Goal: Task Accomplishment & Management: Use online tool/utility

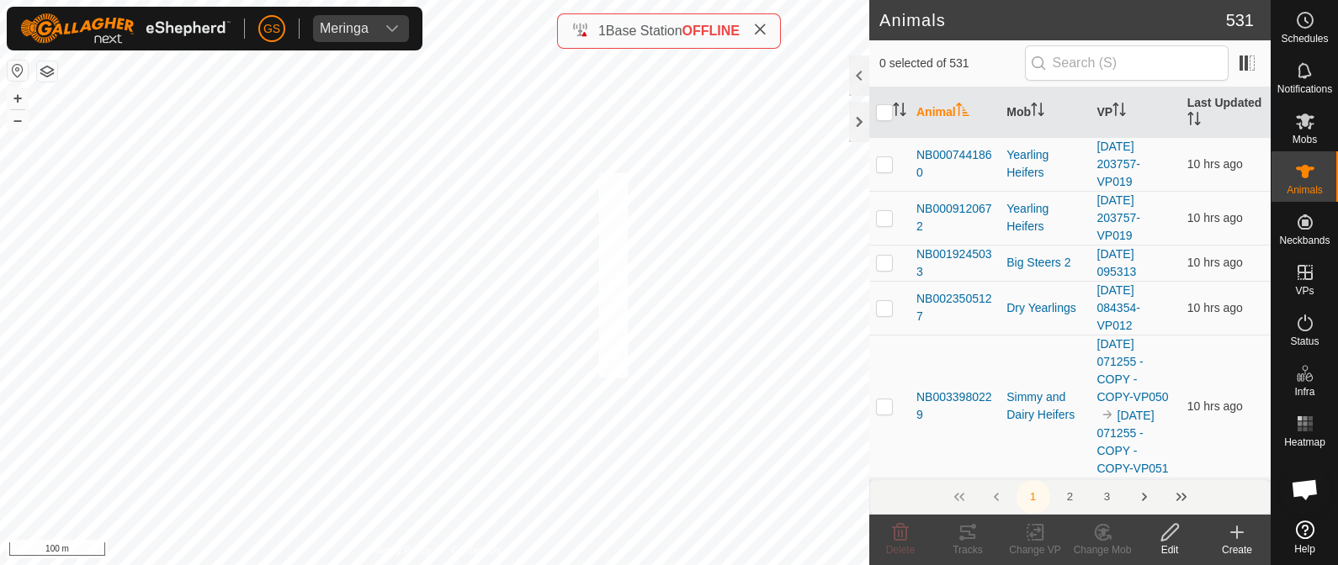
checkbox input "true"
click at [1042, 528] on icon at bounding box center [1039, 532] width 8 height 15
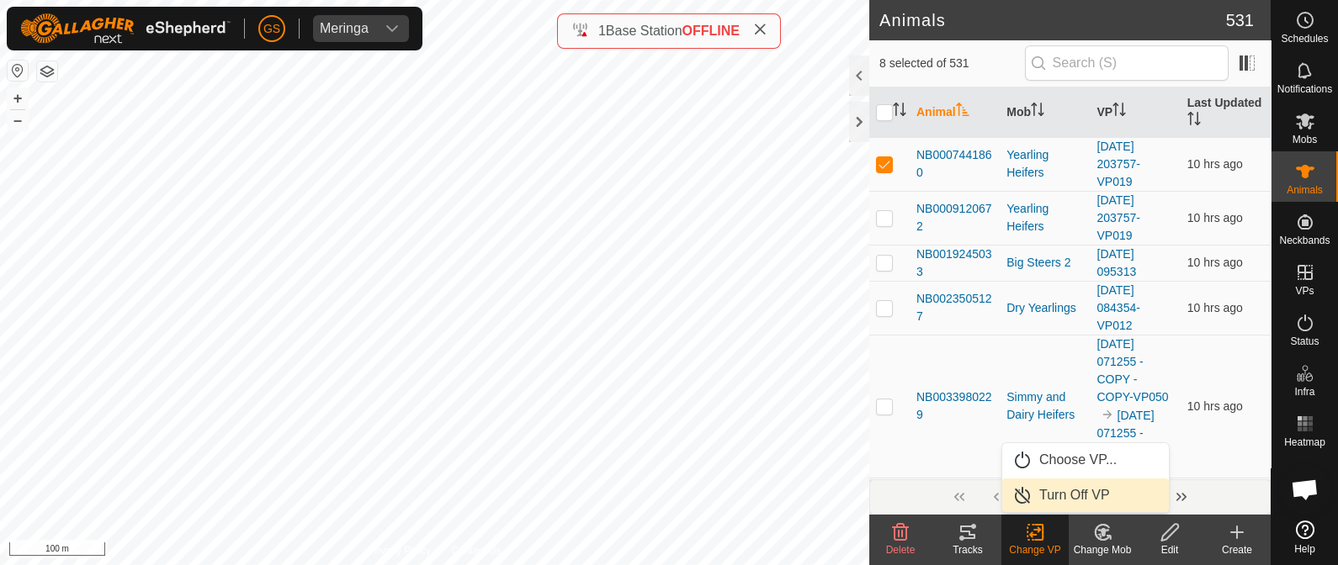
click at [1053, 493] on link "Turn Off VP" at bounding box center [1085, 496] width 167 height 34
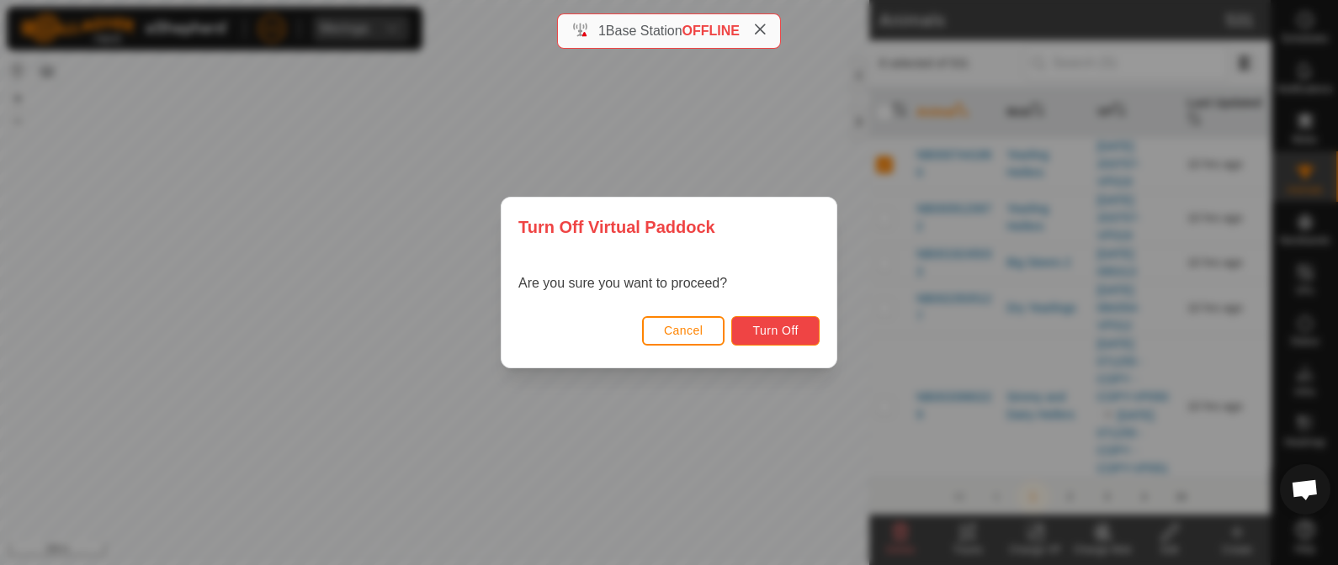
click at [797, 340] on button "Turn Off" at bounding box center [775, 330] width 88 height 29
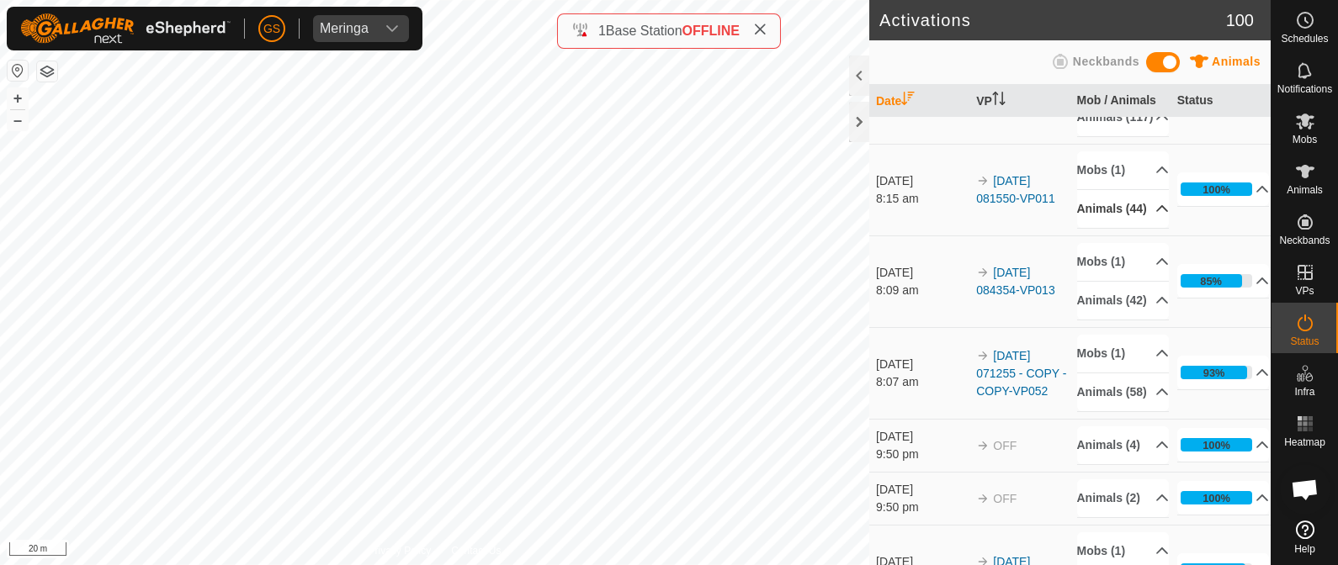
scroll to position [316, 0]
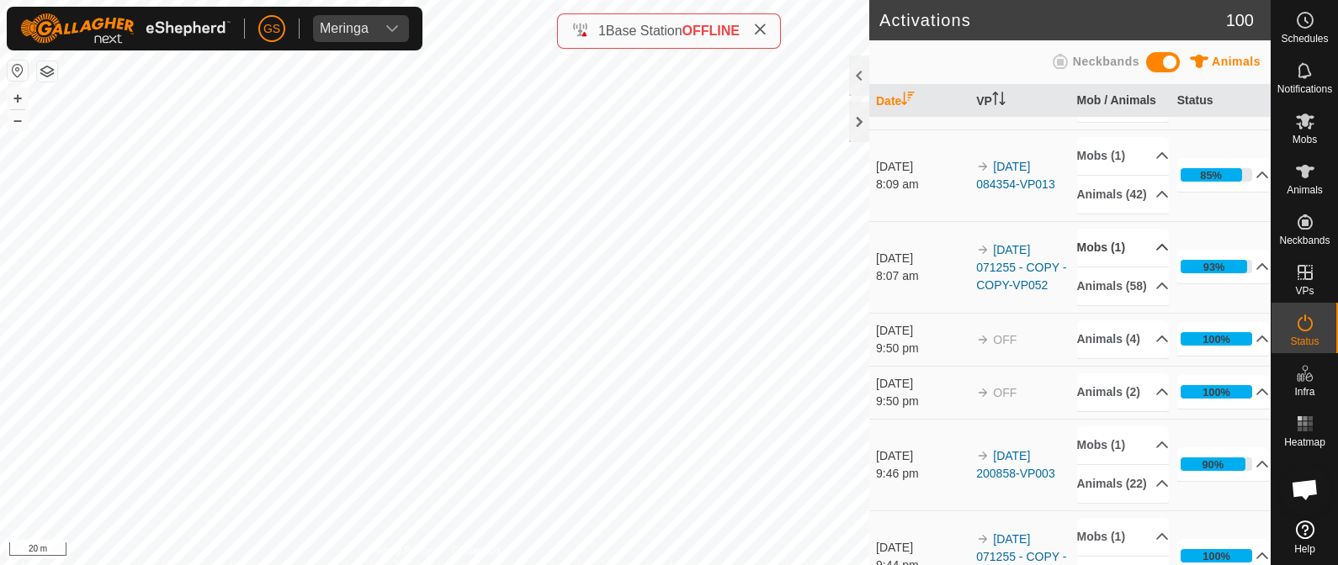
click at [1138, 267] on p-accordion-header "Mobs (1)" at bounding box center [1123, 248] width 93 height 38
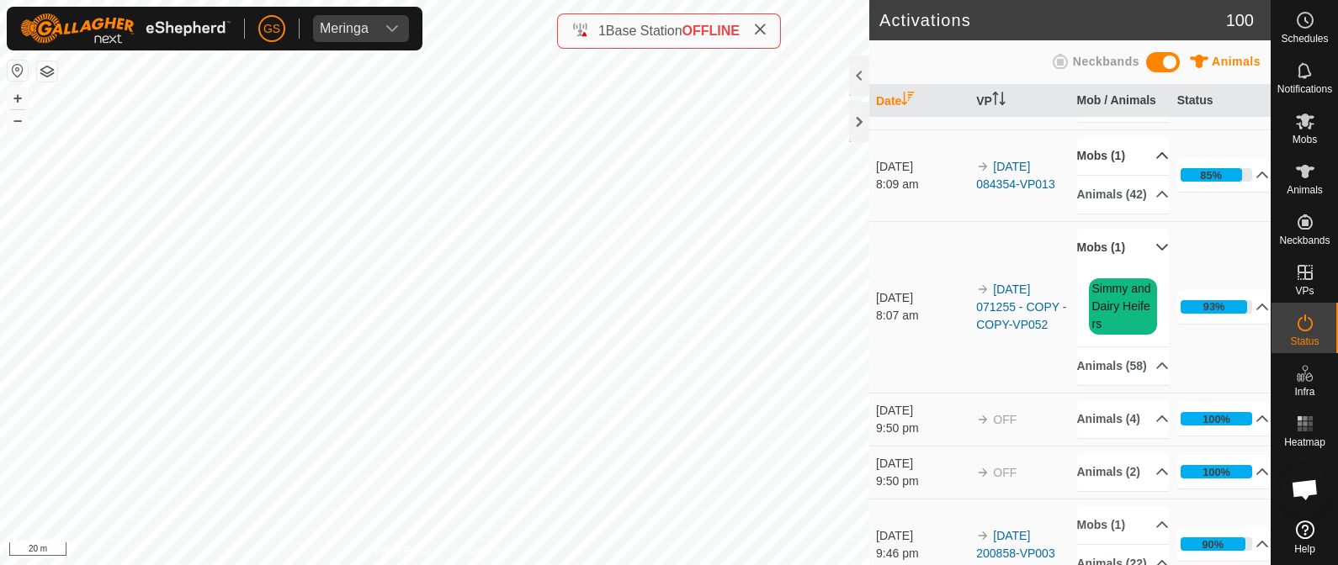
click at [1137, 175] on p-accordion-header "Mobs (1)" at bounding box center [1123, 156] width 93 height 38
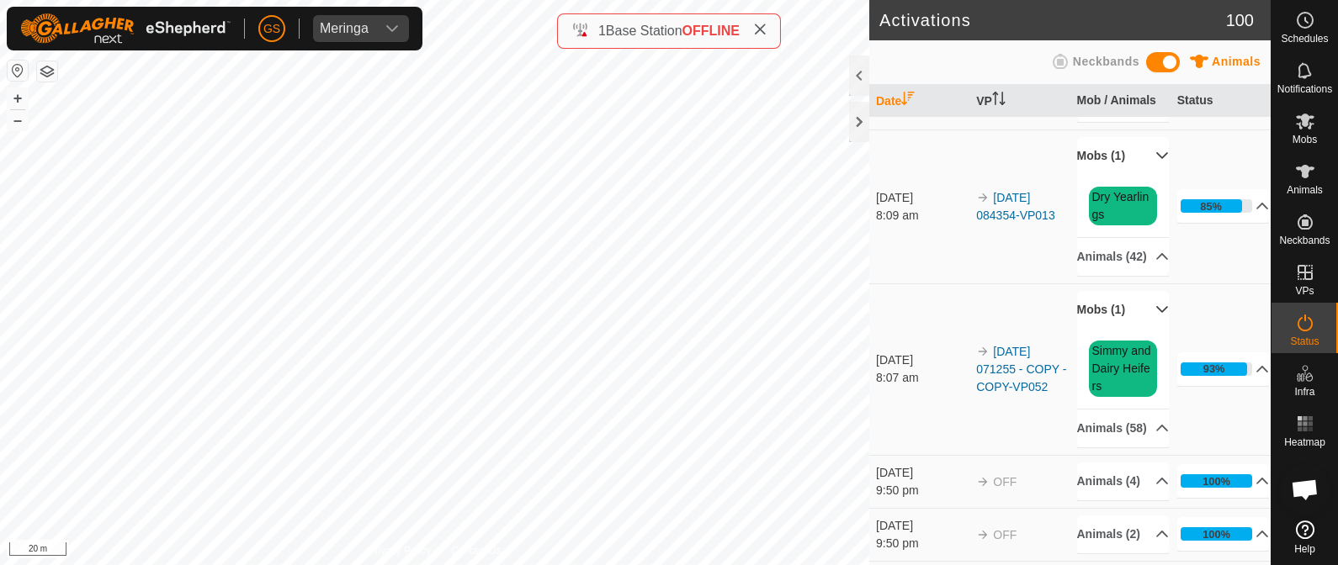
click at [1137, 175] on p-accordion-header "Mobs (1)" at bounding box center [1123, 156] width 93 height 38
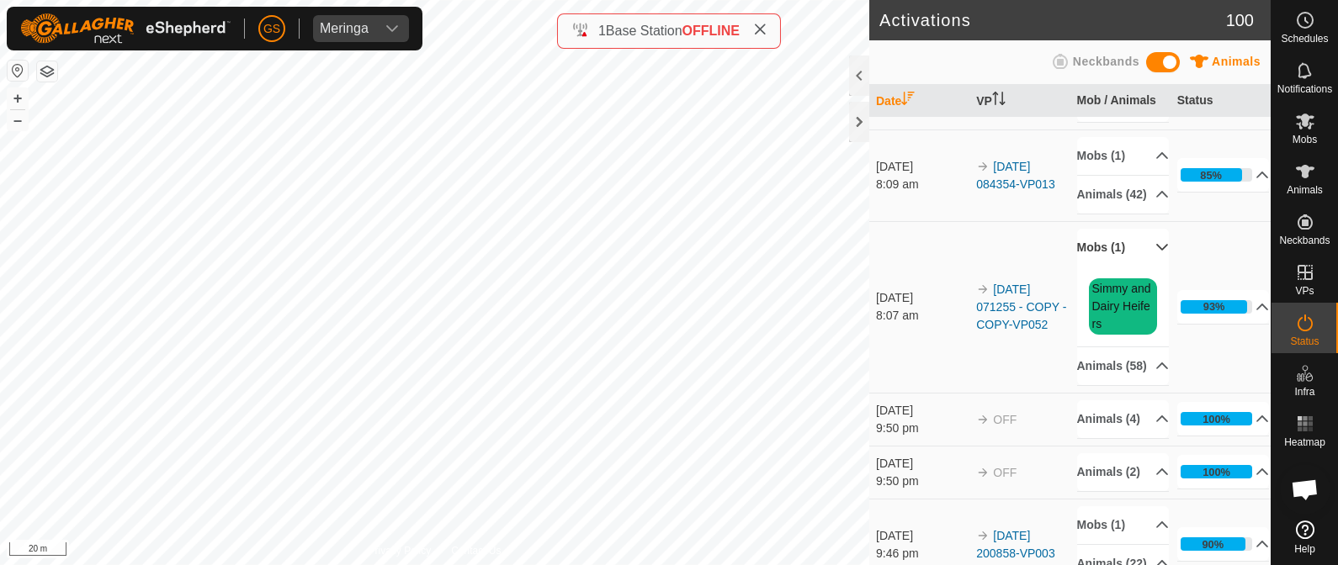
drag, startPoint x: 1147, startPoint y: 333, endPoint x: 1136, endPoint y: 318, distance: 18.7
click at [1145, 267] on p-accordion-header "Mobs (1)" at bounding box center [1123, 248] width 93 height 38
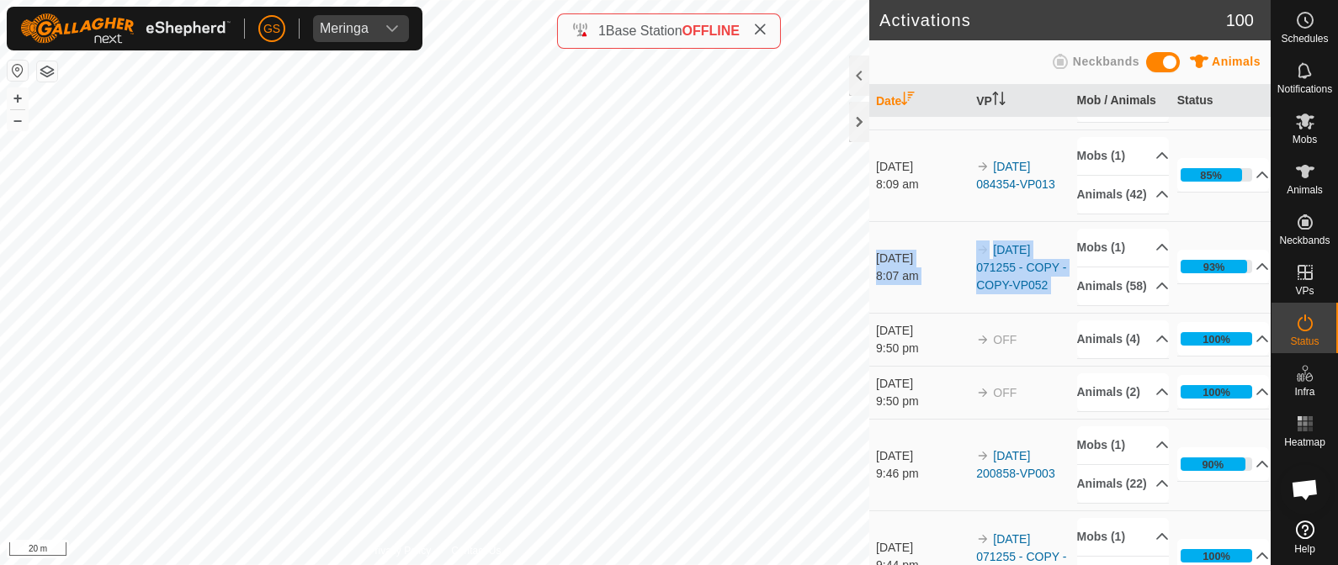
drag, startPoint x: 1064, startPoint y: 275, endPoint x: 1071, endPoint y: 313, distance: 38.5
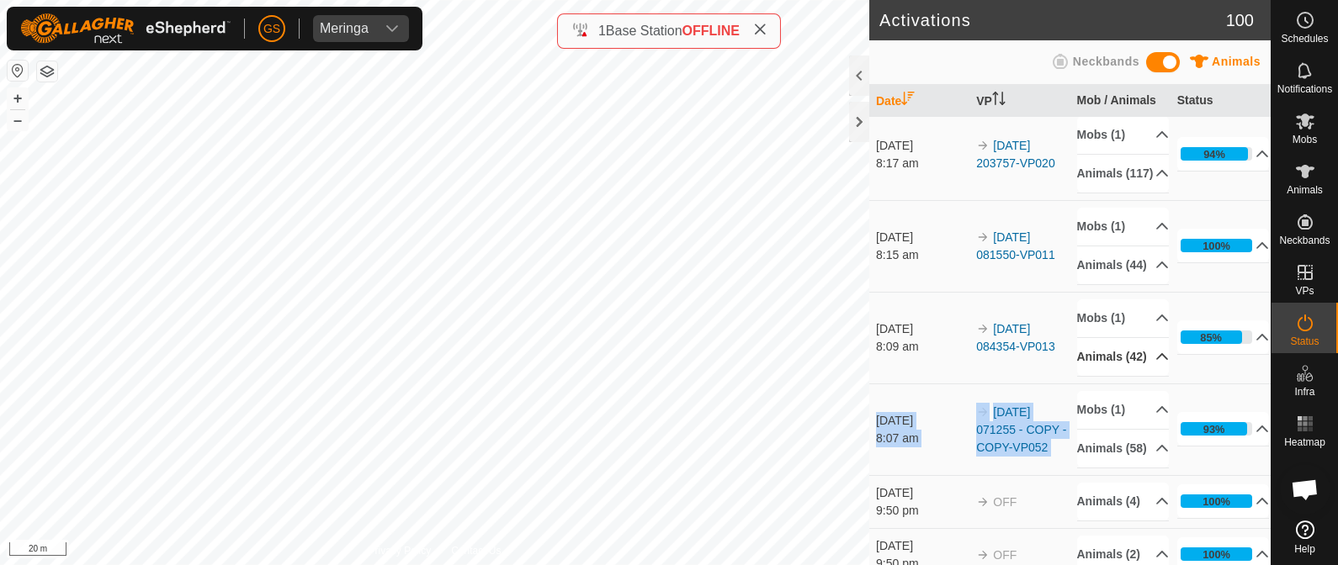
scroll to position [104, 0]
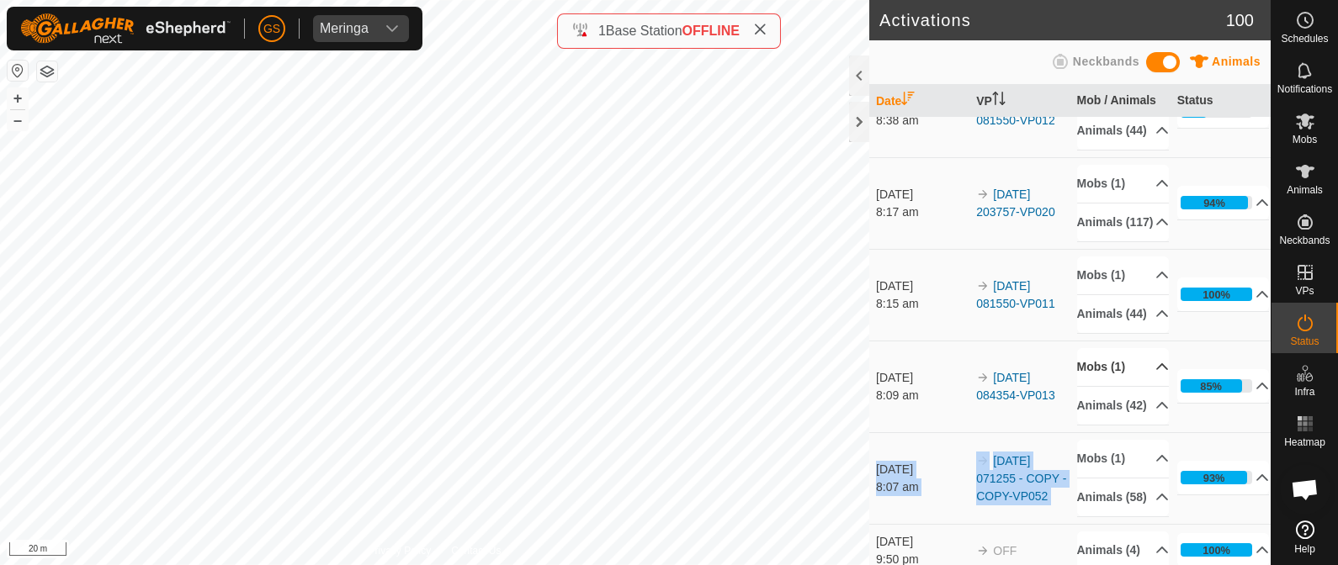
click at [1136, 386] on p-accordion-header "Mobs (1)" at bounding box center [1123, 367] width 93 height 38
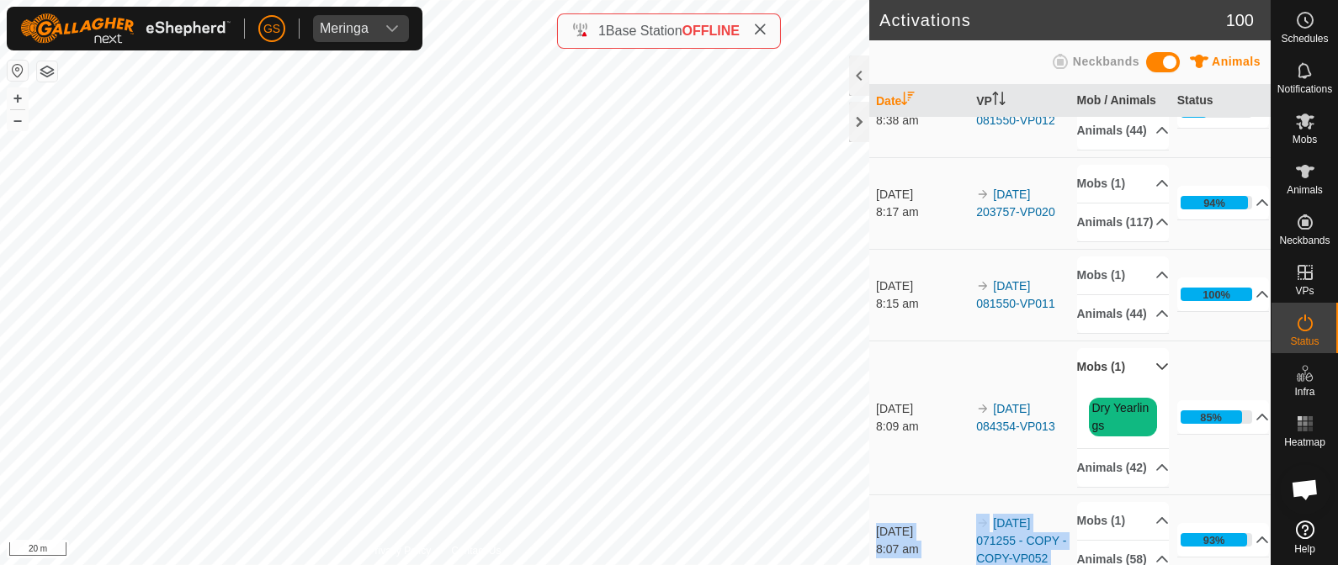
click at [1136, 386] on p-accordion-header "Mobs (1)" at bounding box center [1123, 367] width 93 height 38
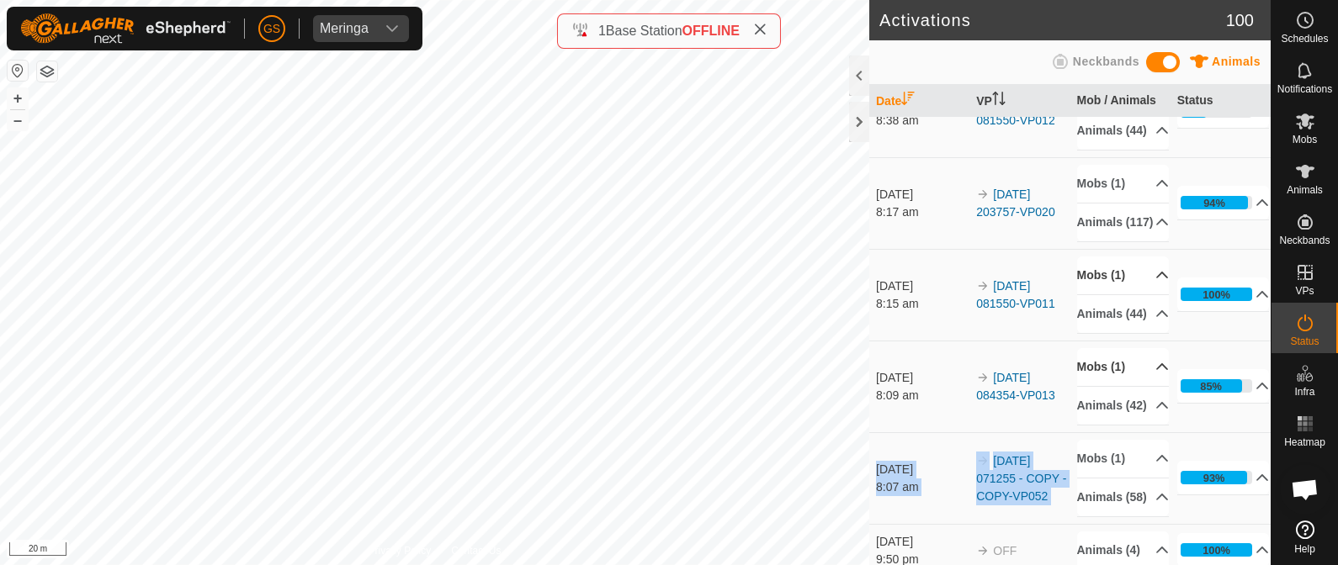
click at [1140, 294] on p-accordion-header "Mobs (1)" at bounding box center [1123, 276] width 93 height 38
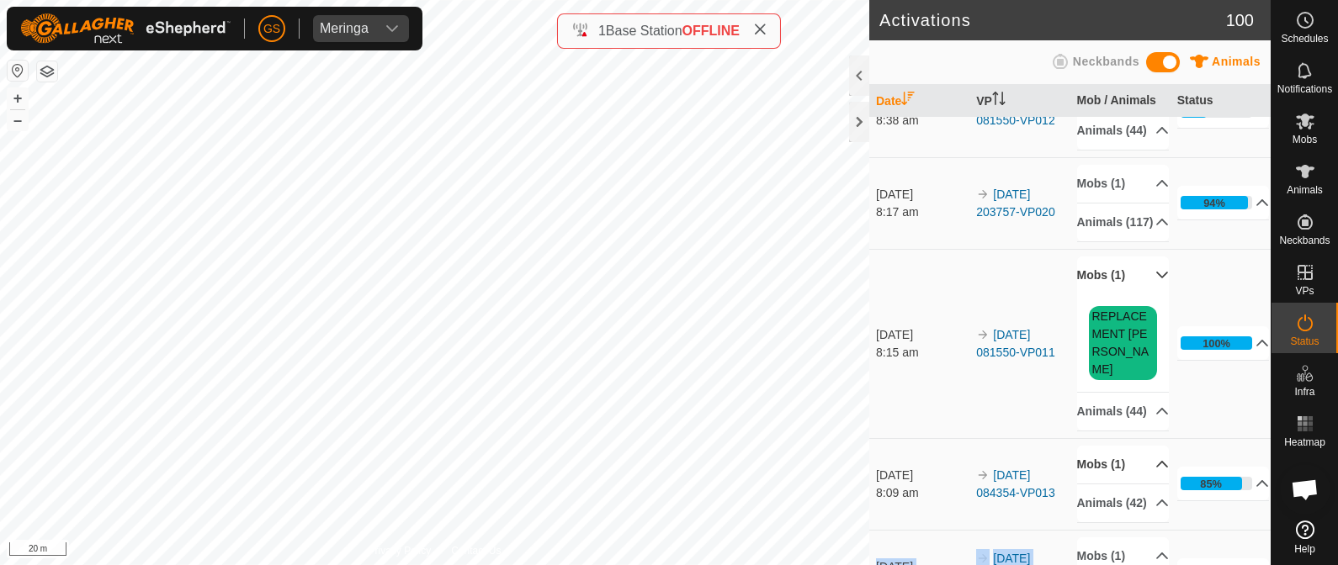
click at [1140, 294] on p-accordion-header "Mobs (1)" at bounding box center [1123, 276] width 93 height 38
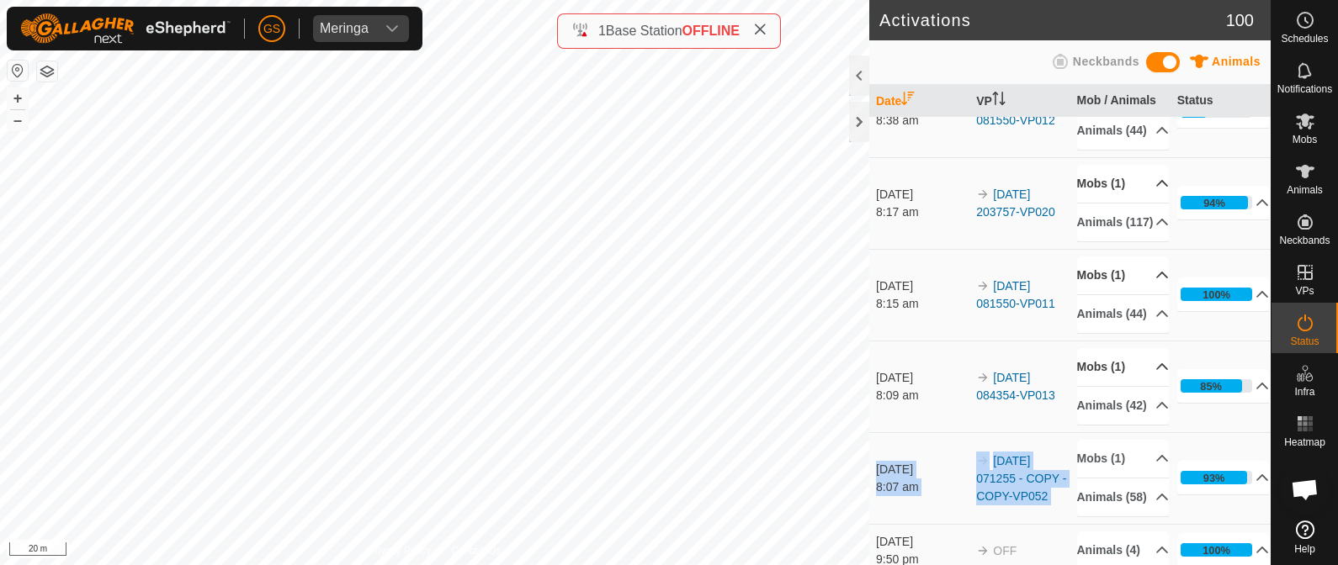
click at [1155, 190] on icon at bounding box center [1161, 183] width 13 height 13
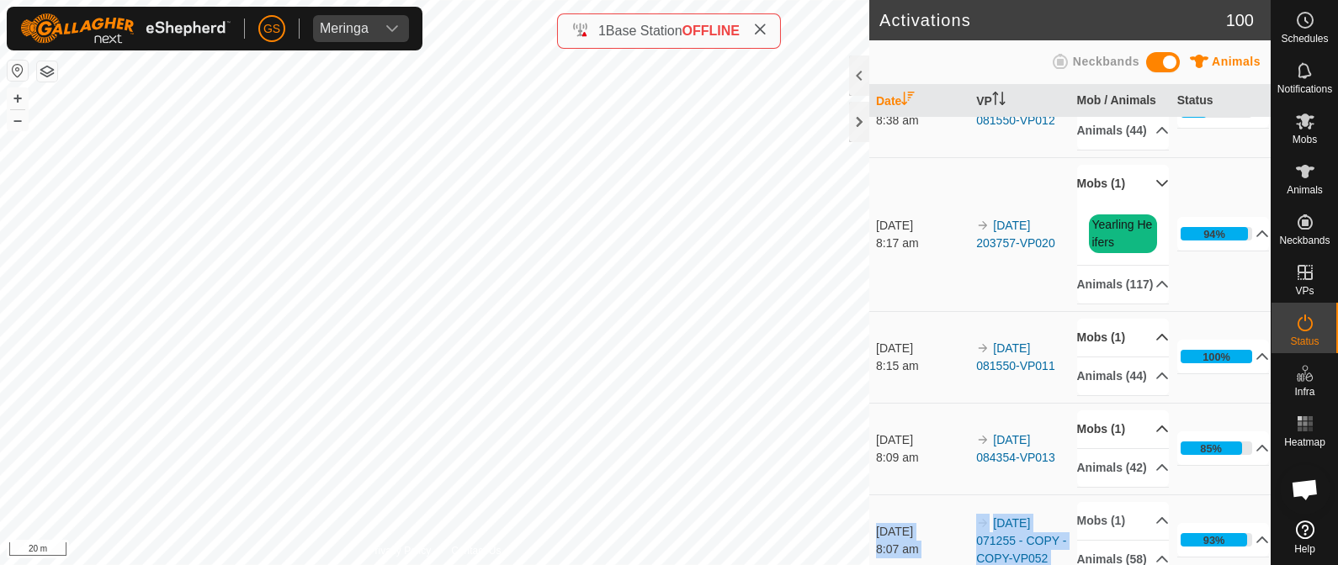
click at [1137, 203] on p-accordion-header "Mobs (1)" at bounding box center [1123, 184] width 93 height 38
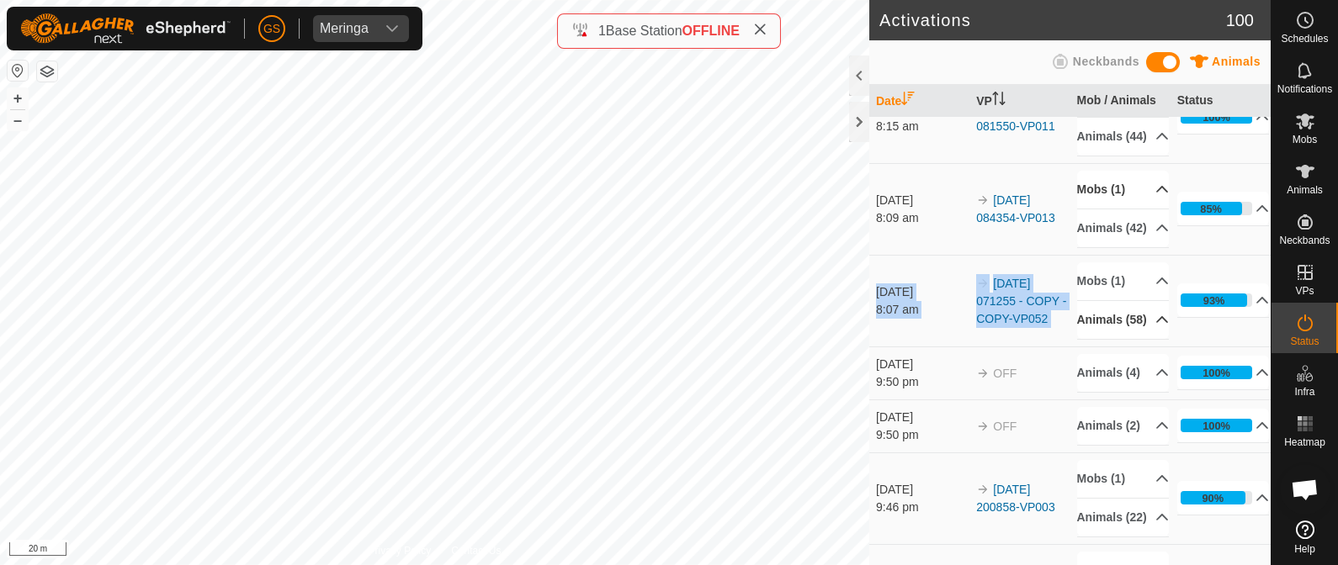
scroll to position [316, 0]
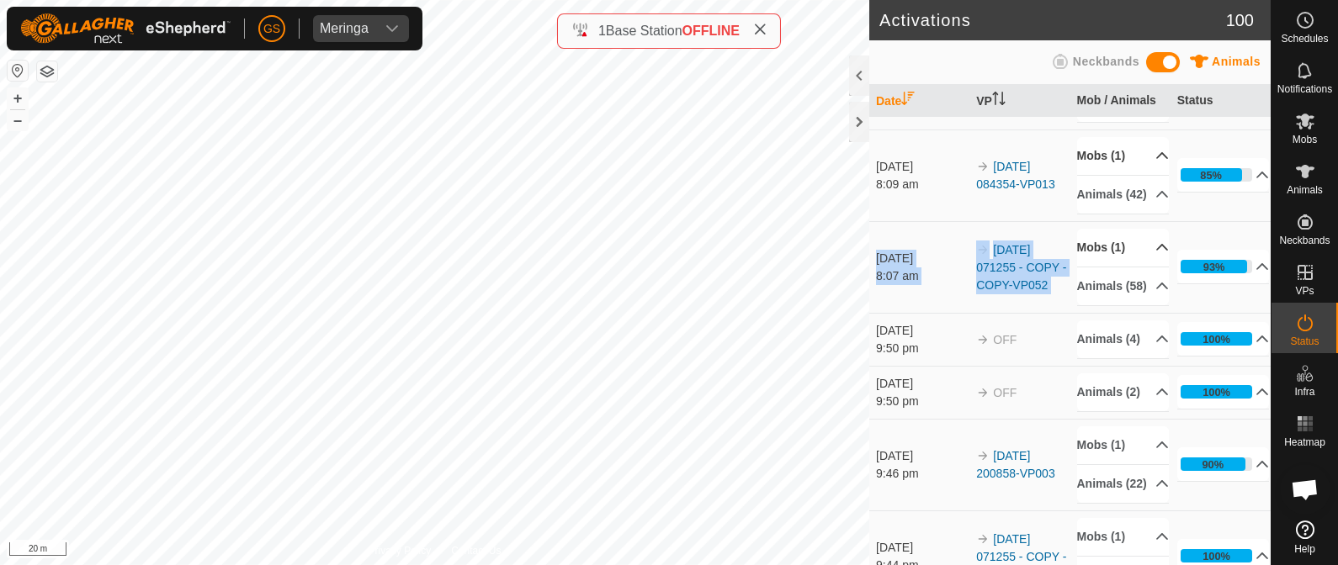
click at [1144, 267] on p-accordion-header "Mobs (1)" at bounding box center [1123, 248] width 93 height 38
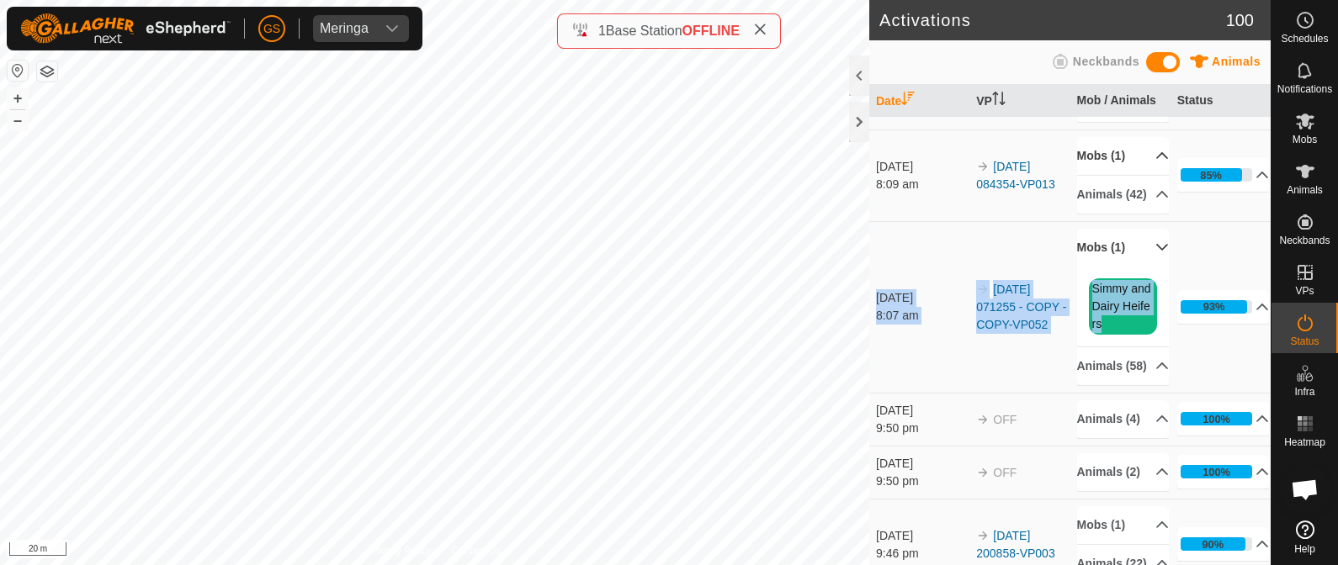
click at [1139, 267] on p-accordion-header "Mobs (1)" at bounding box center [1123, 248] width 93 height 38
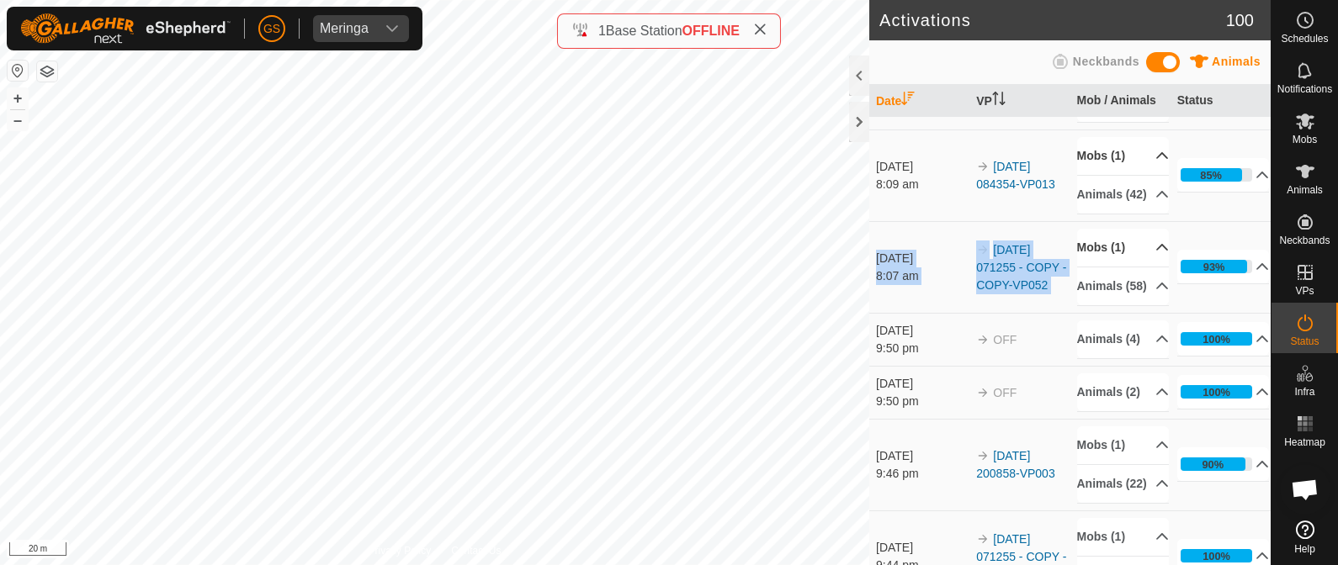
click at [1138, 175] on p-accordion-header "Mobs (1)" at bounding box center [1123, 156] width 93 height 38
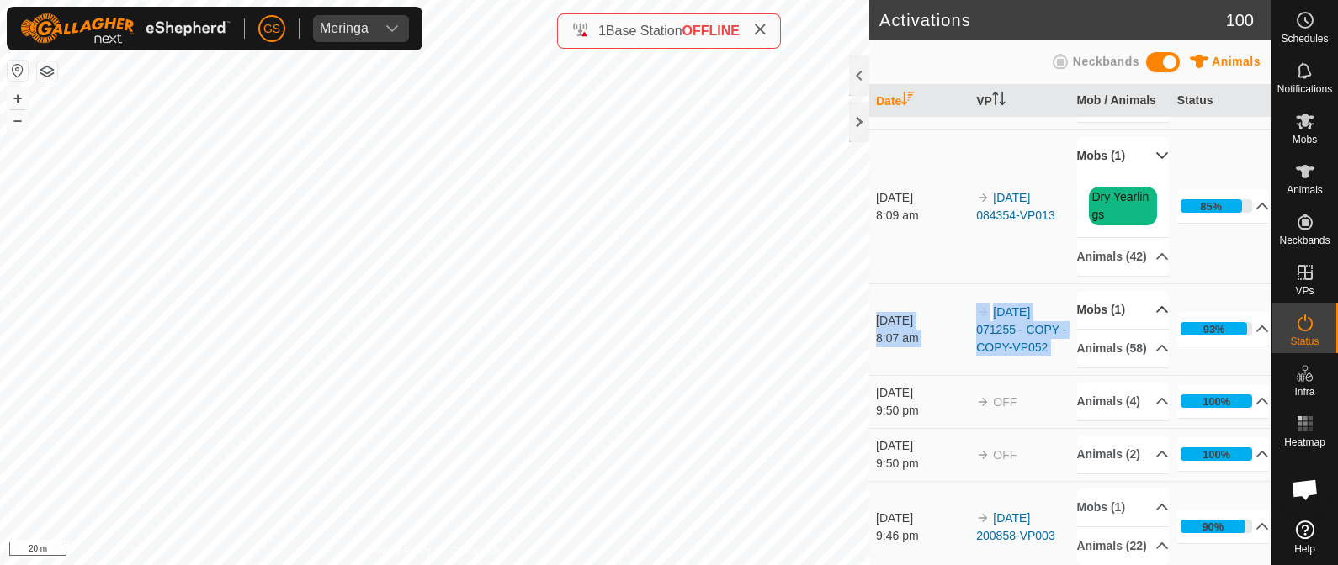
click at [1138, 175] on p-accordion-header "Mobs (1)" at bounding box center [1123, 156] width 93 height 38
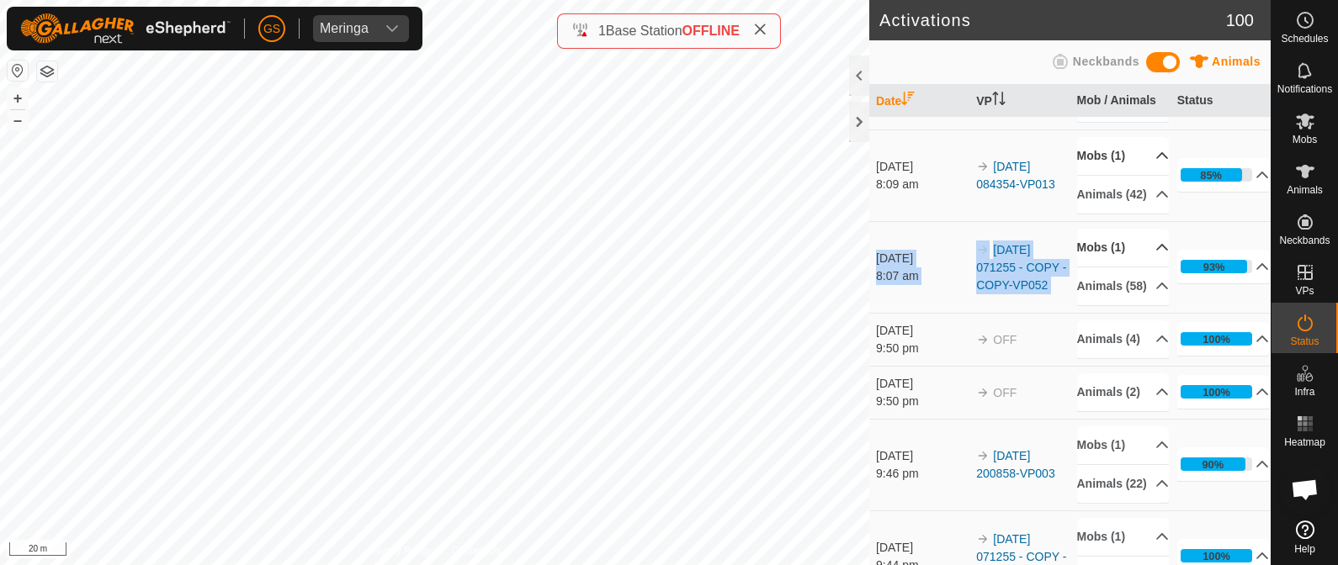
click at [1155, 71] on icon at bounding box center [1161, 63] width 13 height 13
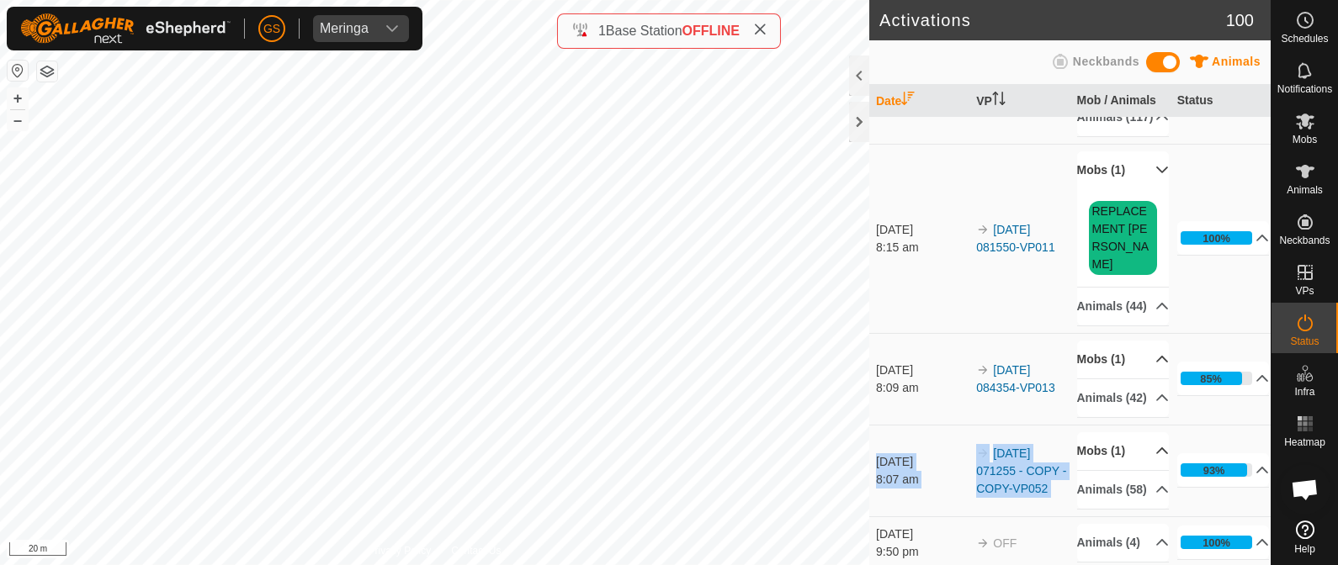
scroll to position [104, 0]
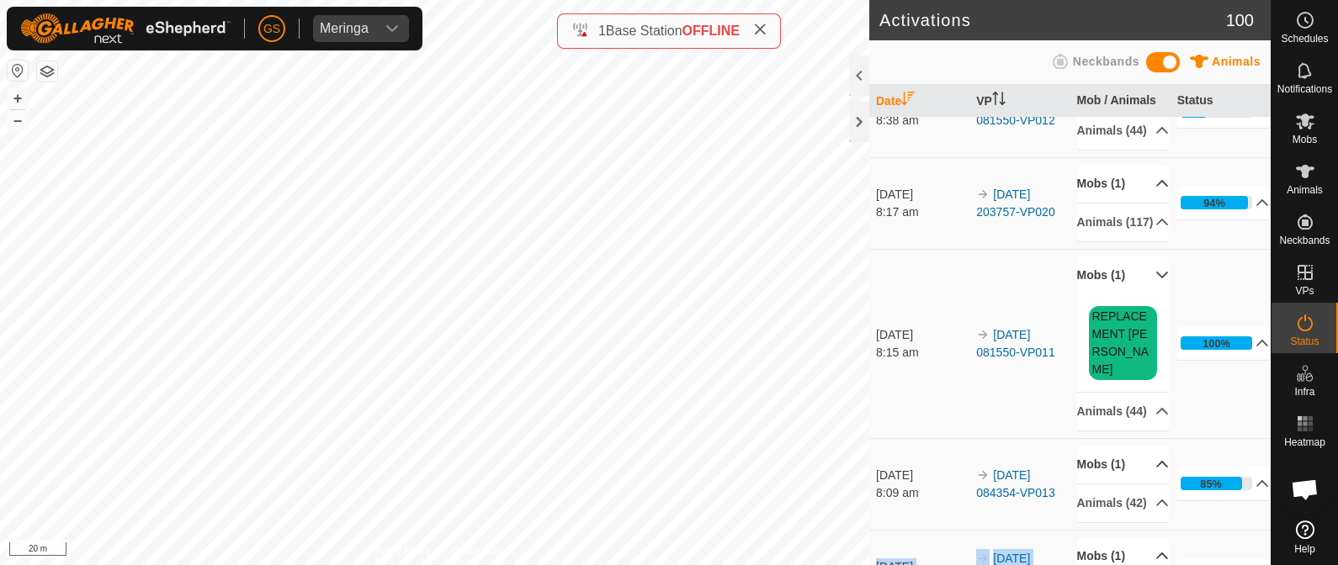
click at [1136, 203] on p-accordion-header "Mobs (1)" at bounding box center [1123, 184] width 93 height 38
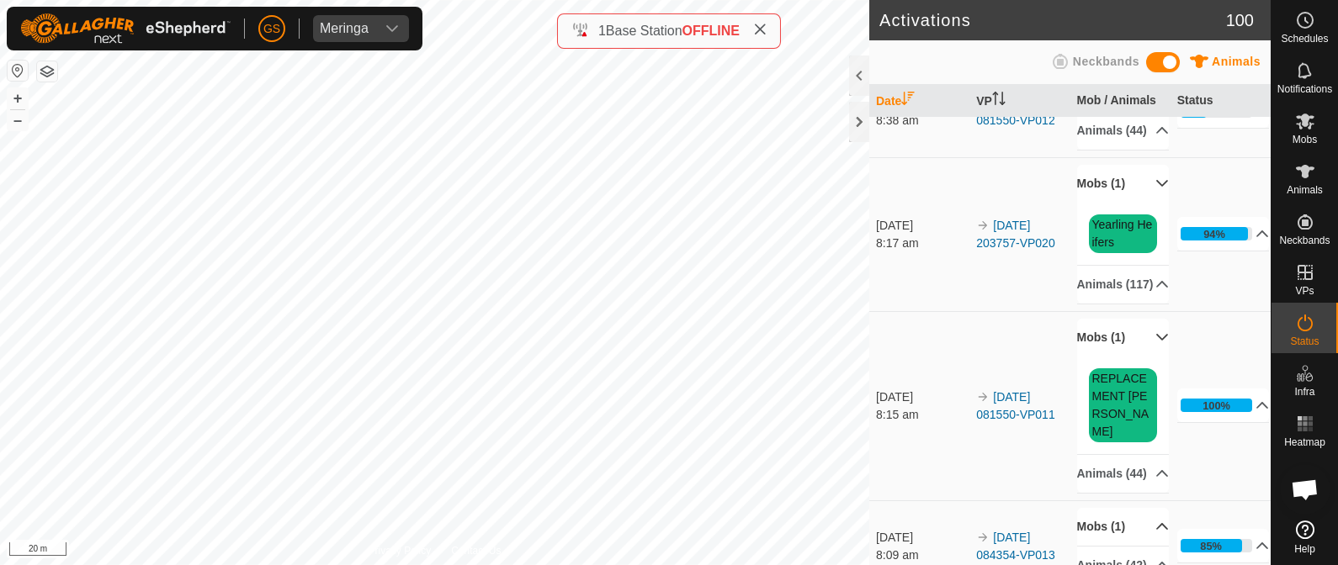
click at [1136, 203] on p-accordion-header "Mobs (1)" at bounding box center [1123, 184] width 93 height 38
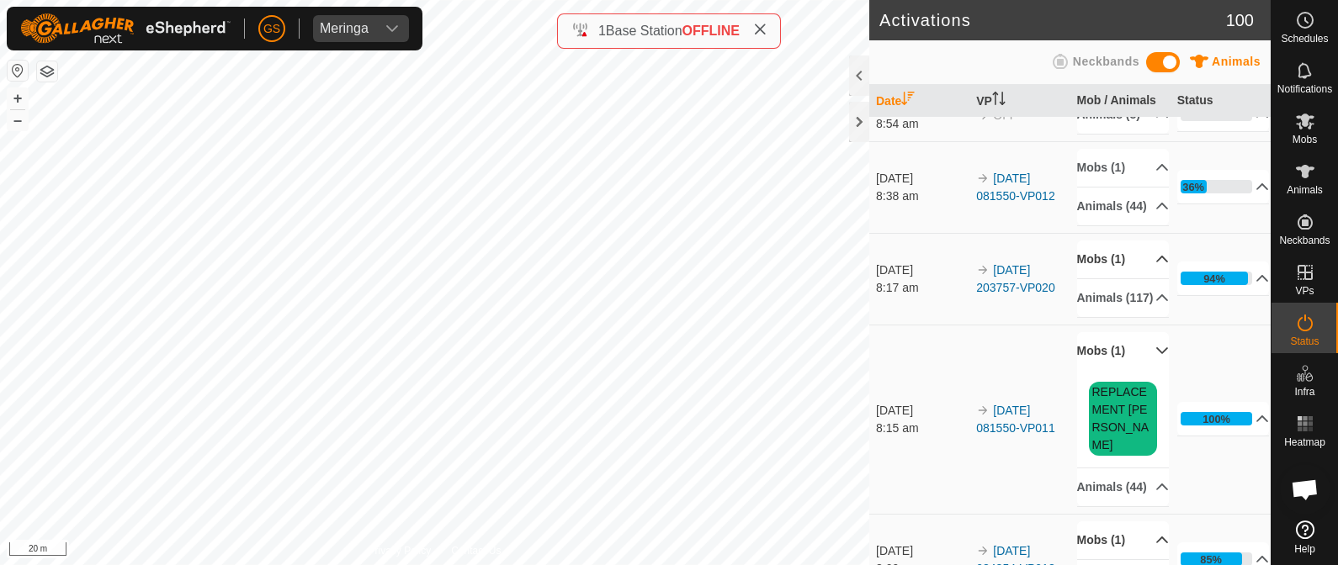
scroll to position [0, 0]
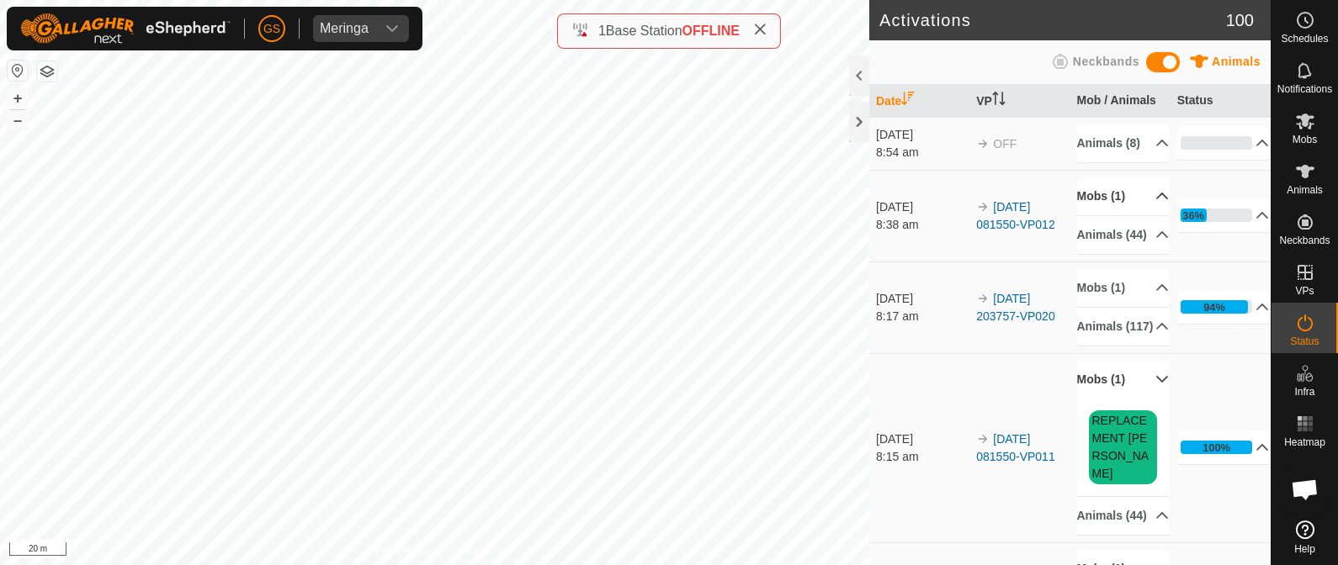
click at [1142, 210] on p-accordion-header "Mobs (1)" at bounding box center [1123, 197] width 93 height 38
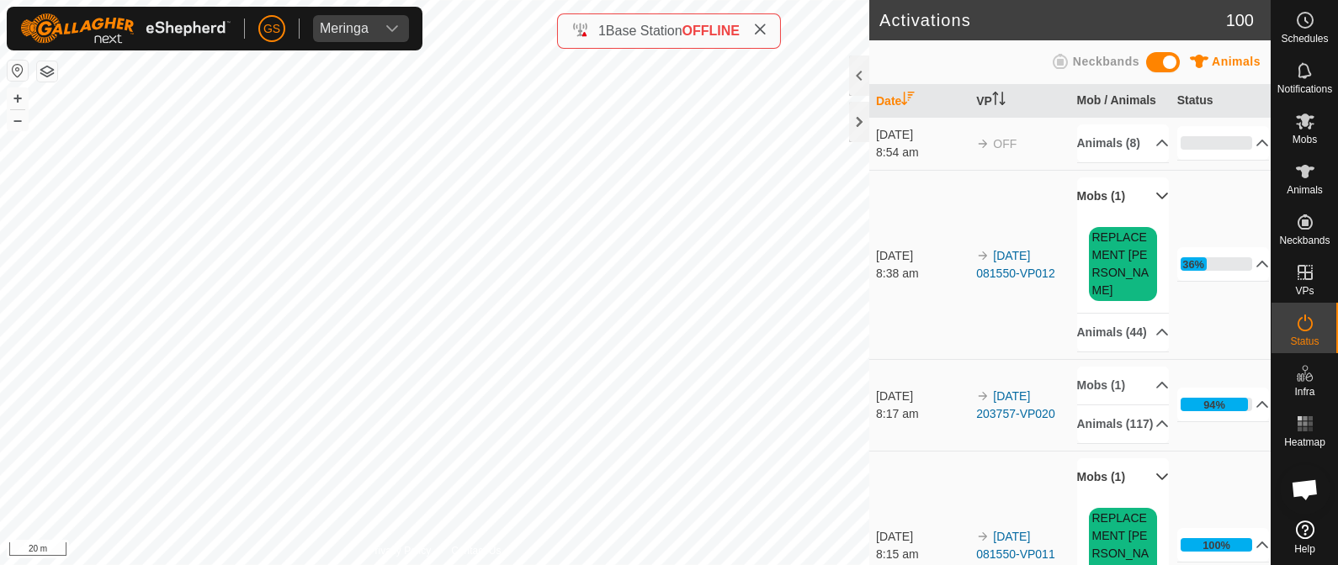
click at [1142, 210] on p-accordion-header "Mobs (1)" at bounding box center [1123, 197] width 93 height 38
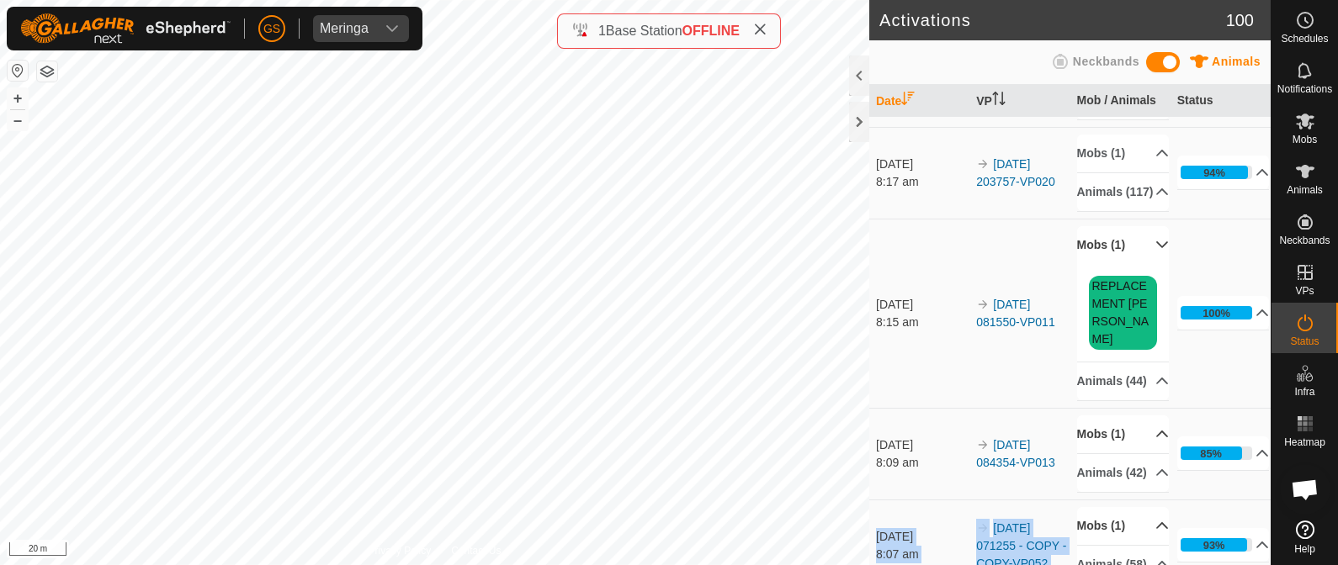
scroll to position [104, 0]
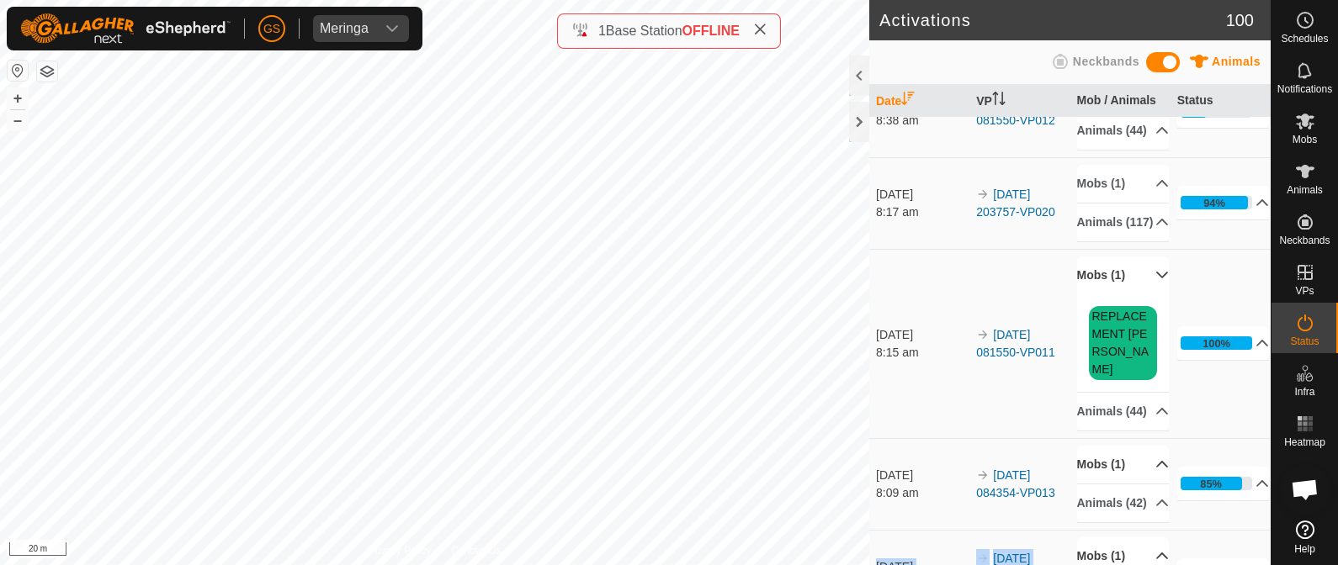
click at [1156, 278] on icon at bounding box center [1162, 275] width 12 height 7
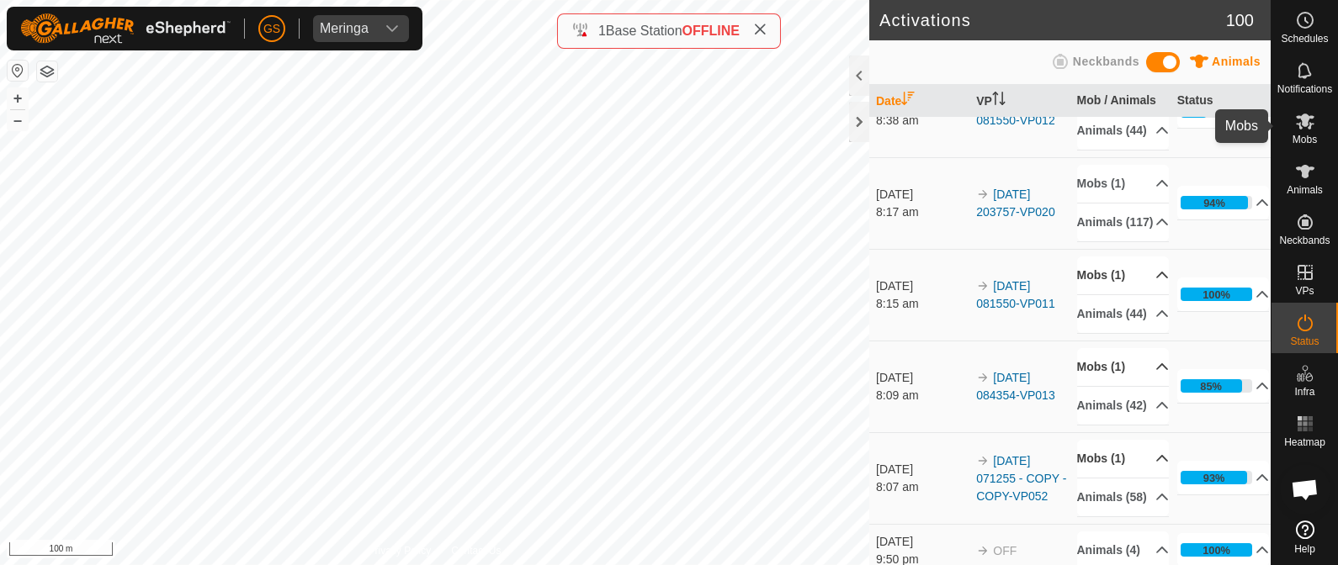
click at [1300, 119] on icon at bounding box center [1305, 122] width 19 height 16
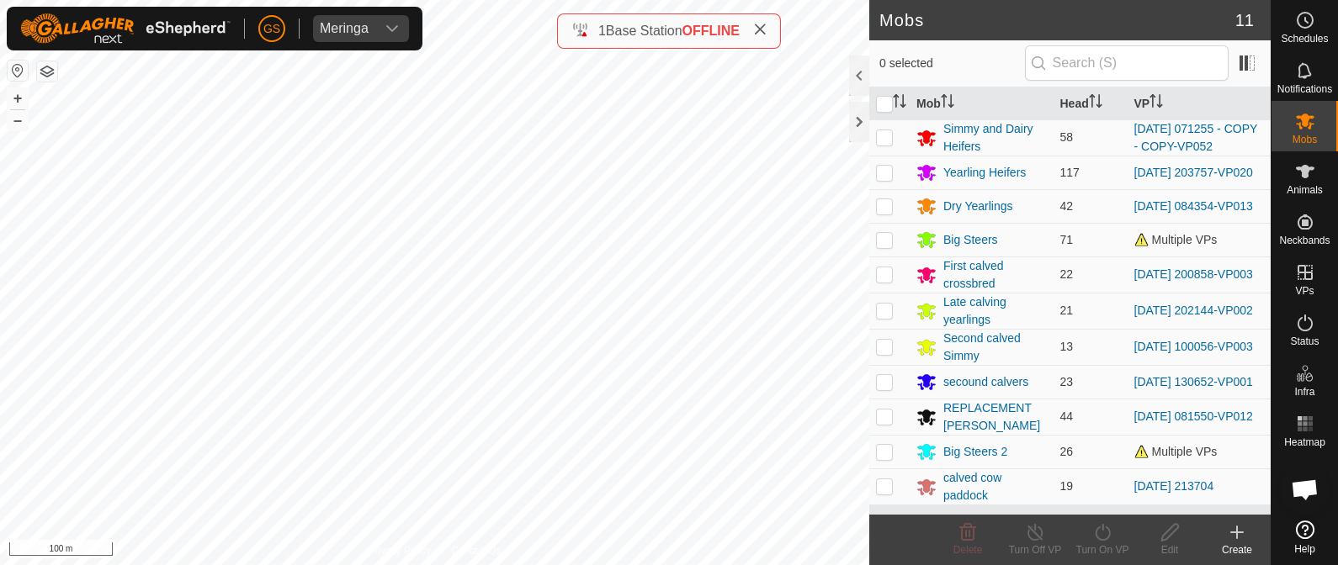
click at [1233, 533] on icon at bounding box center [1237, 533] width 12 height 0
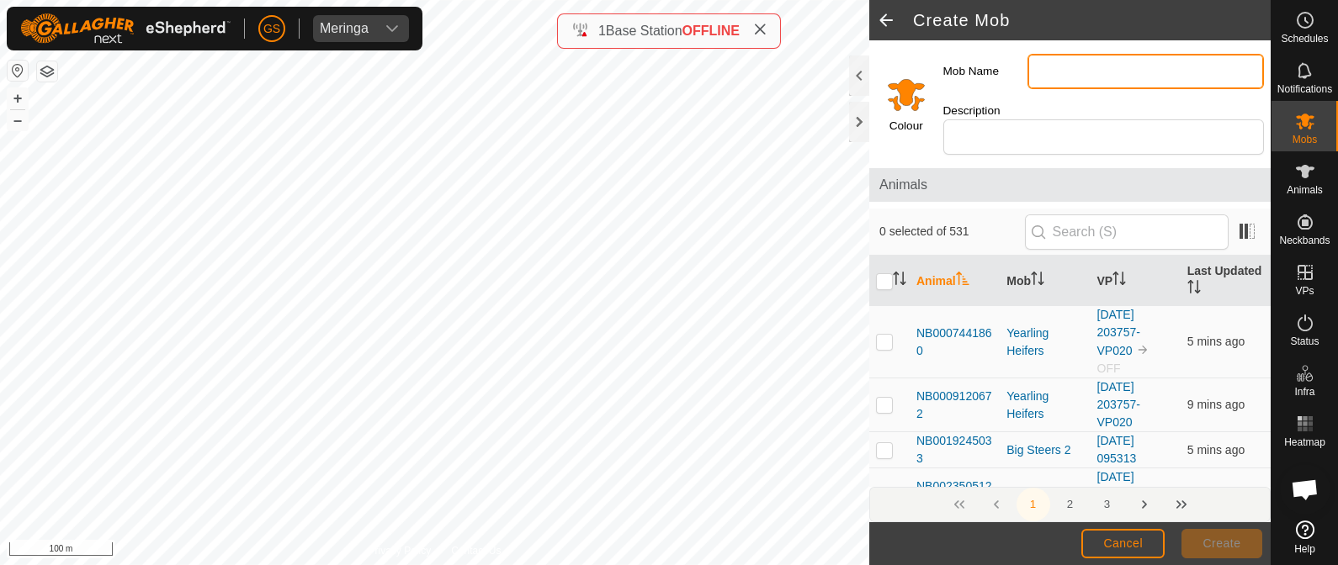
click at [1050, 66] on input "Mob Name" at bounding box center [1145, 71] width 236 height 35
type input "Calved Airstrip"
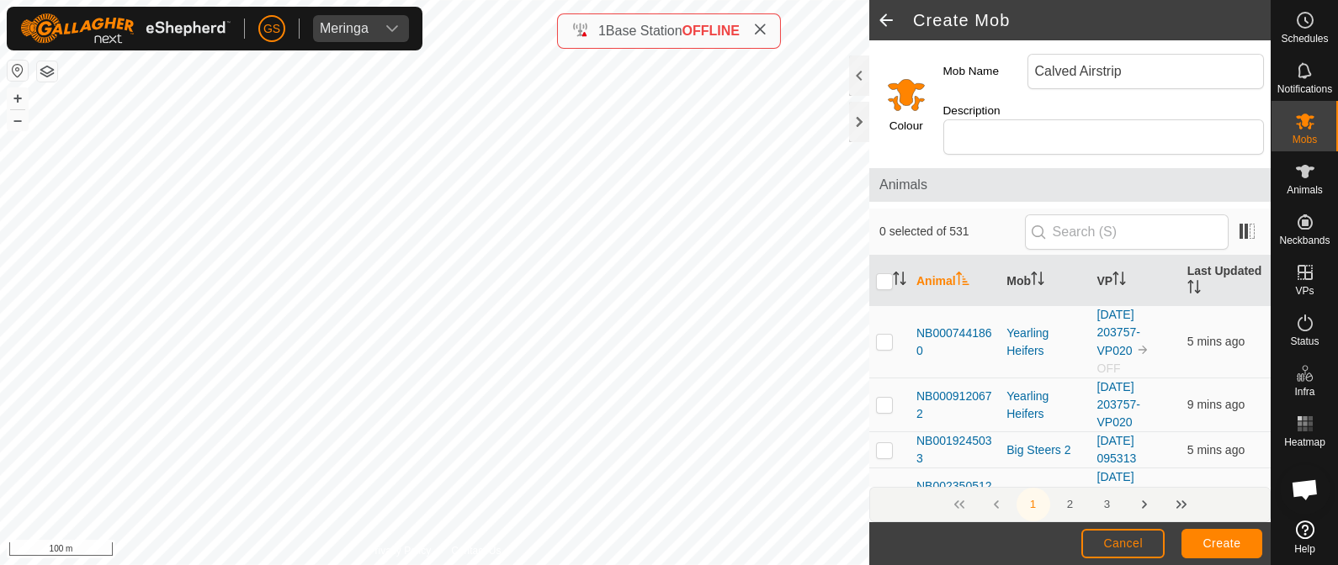
click at [899, 87] on input "Select a color" at bounding box center [906, 94] width 40 height 40
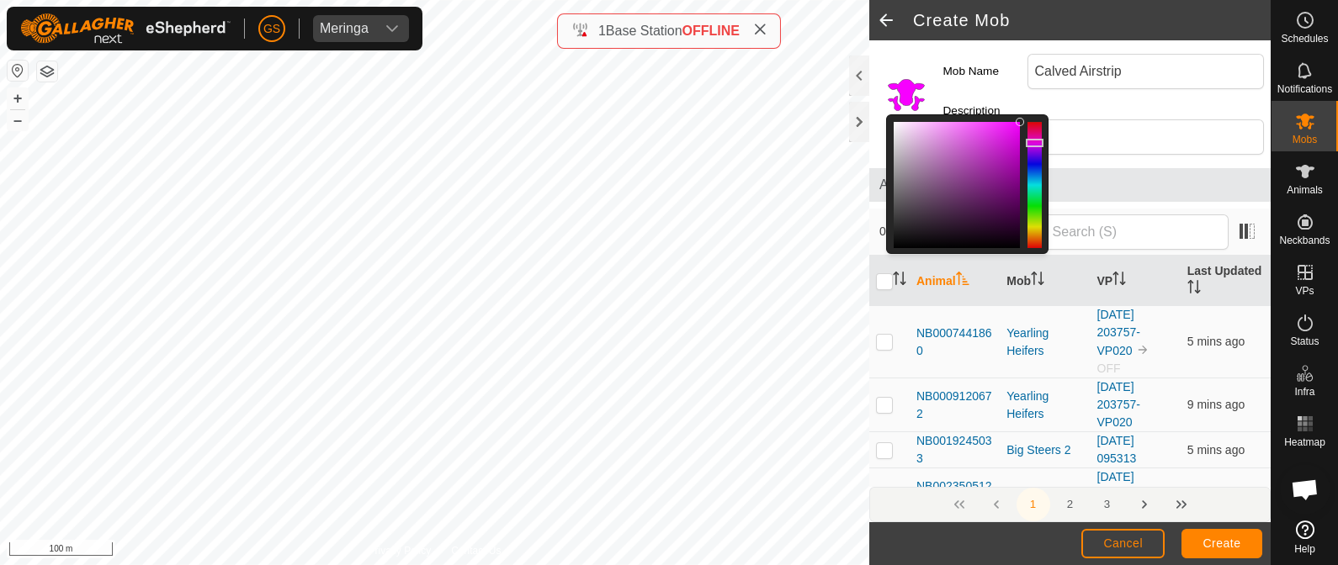
drag, startPoint x: 1032, startPoint y: 234, endPoint x: 1037, endPoint y: 143, distance: 91.0
click at [1037, 143] on div at bounding box center [1035, 143] width 18 height 8
